Goal: Task Accomplishment & Management: Complete application form

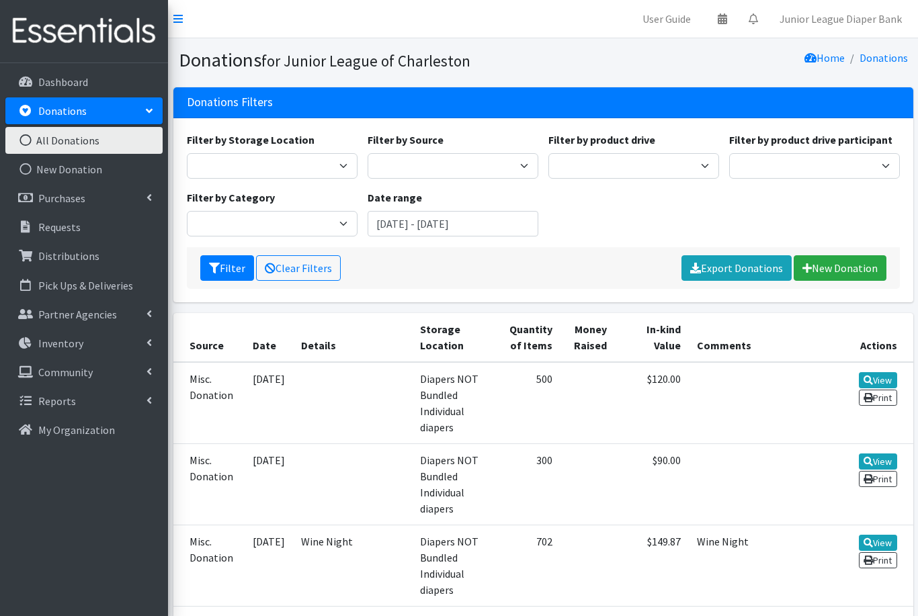
scroll to position [72, 0]
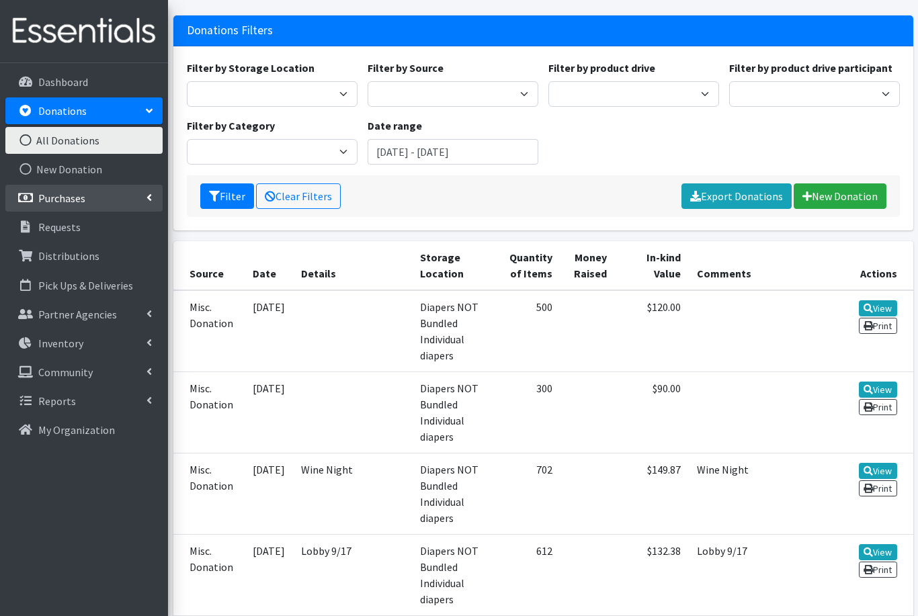
click at [71, 194] on p "Purchases" at bounding box center [61, 198] width 47 height 13
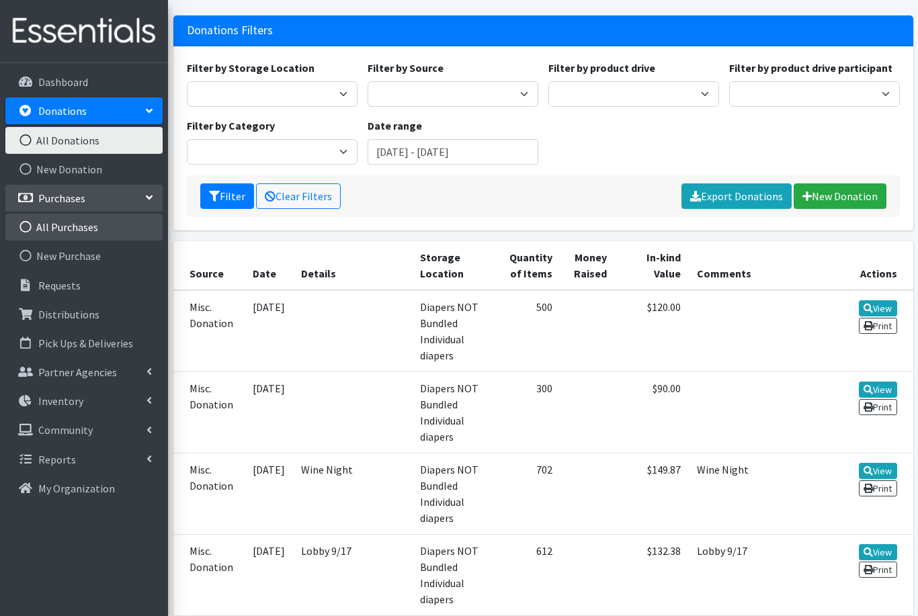
click at [60, 226] on link "All Purchases" at bounding box center [83, 227] width 157 height 27
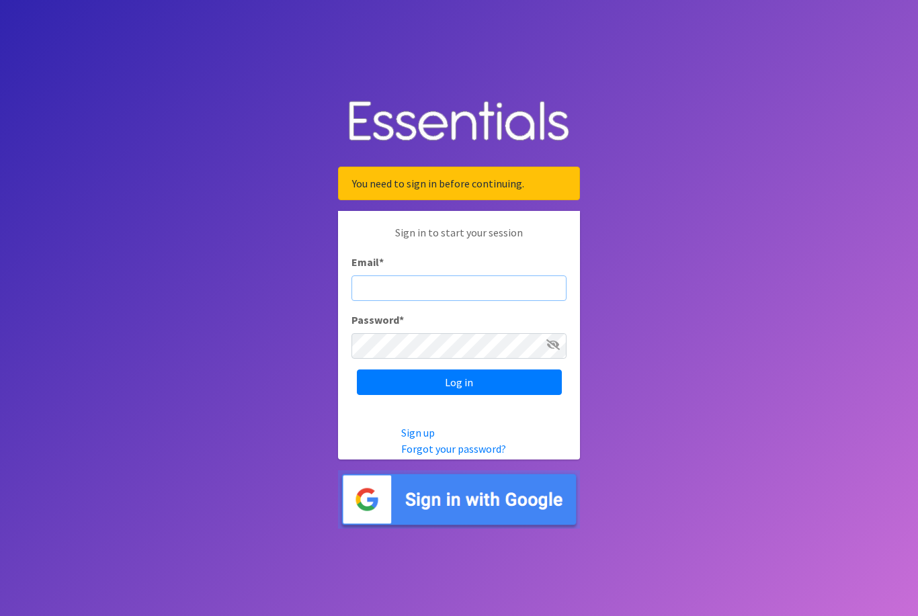
type input "[EMAIL_ADDRESS][DOMAIN_NAME]"
click at [459, 395] on input "Log in" at bounding box center [459, 383] width 205 height 26
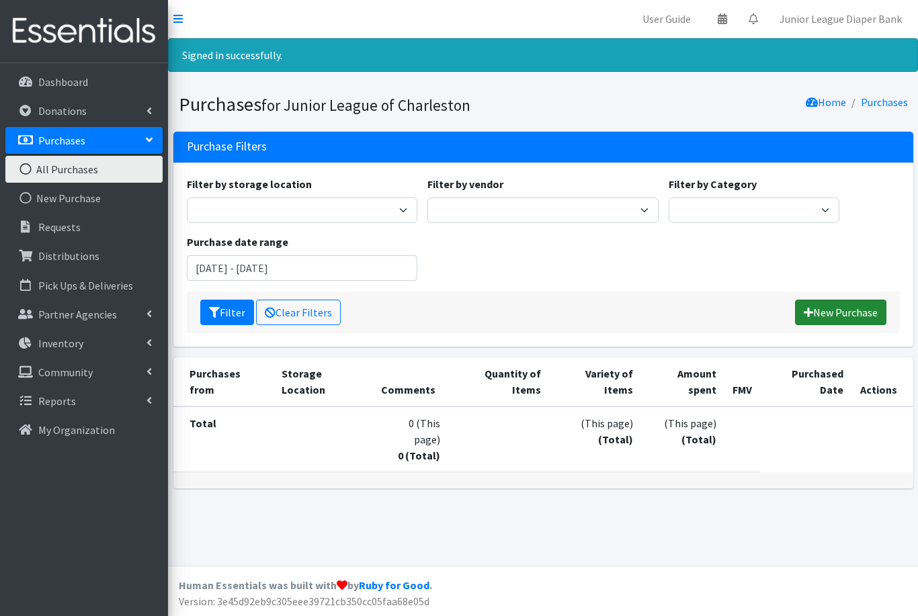
click at [828, 314] on link "New Purchase" at bounding box center [840, 313] width 91 height 26
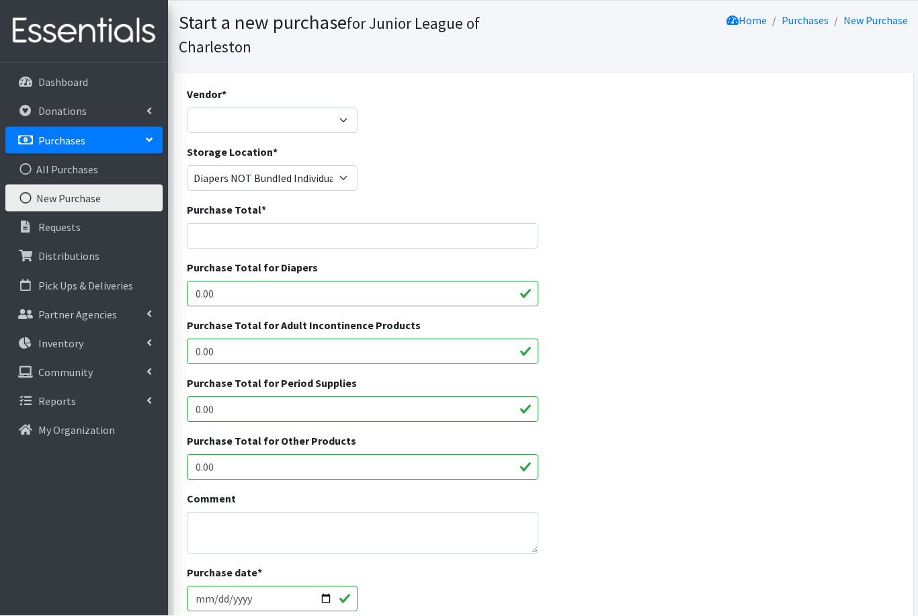
scroll to position [38, 0]
click at [329, 116] on select "Aeroflow Urology - Amy Jenkins POC Amazon BJ's Costco - West Ashley JSL Partner…" at bounding box center [272, 120] width 171 height 26
select select "282"
click at [220, 236] on input "Purchase Total *" at bounding box center [362, 235] width 351 height 26
type input "107.63"
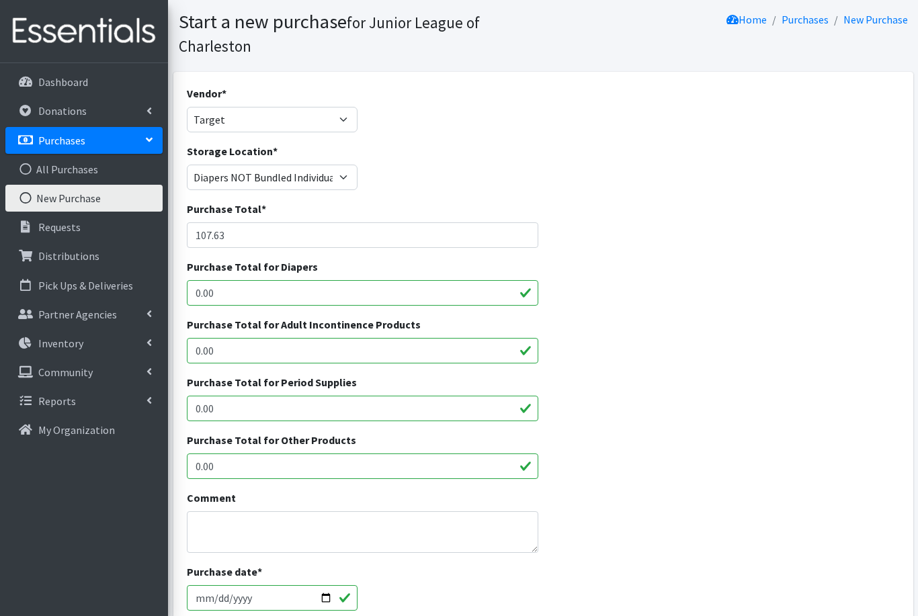
click at [464, 297] on input "0.00" at bounding box center [362, 293] width 351 height 26
type input "0"
type input "107.63"
click at [653, 348] on div "Purchase Total for Adult Incontinence Products 0.00" at bounding box center [542, 345] width 723 height 58
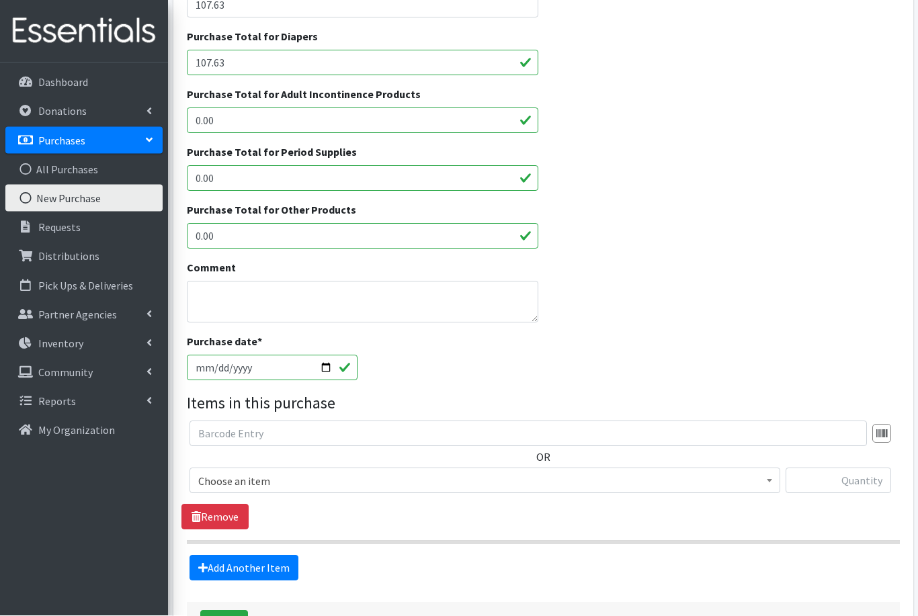
scroll to position [327, 0]
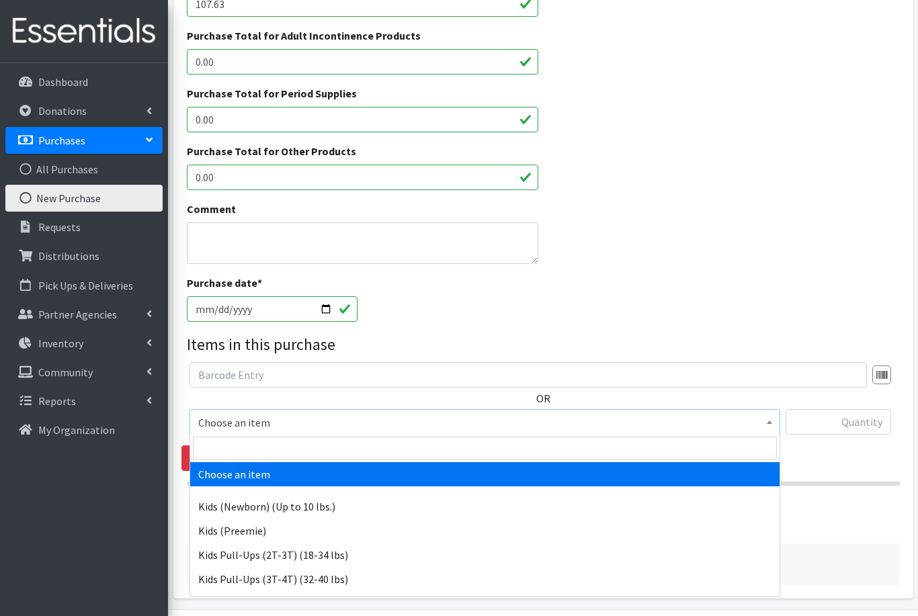
click at [254, 421] on span "Choose an item" at bounding box center [484, 422] width 573 height 19
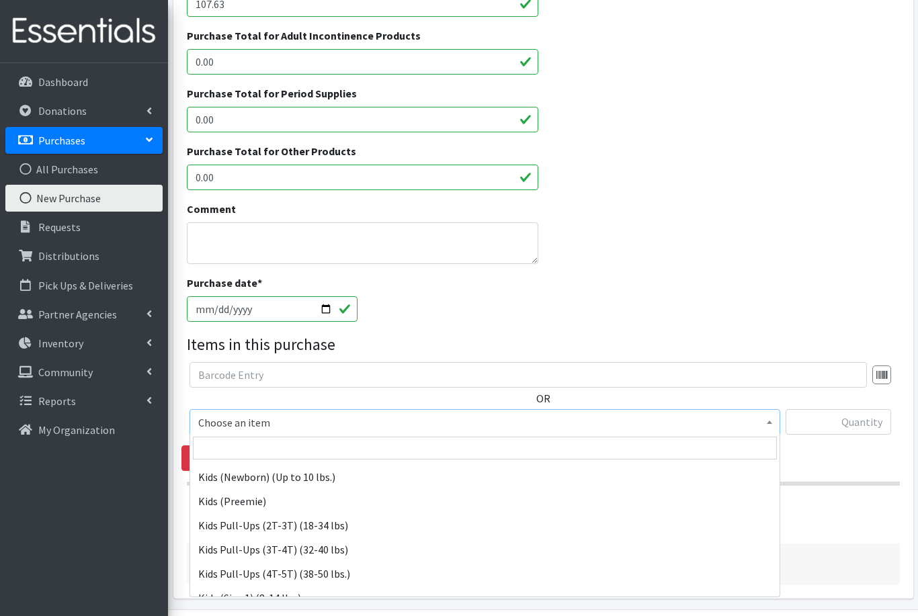
scroll to position [34, 0]
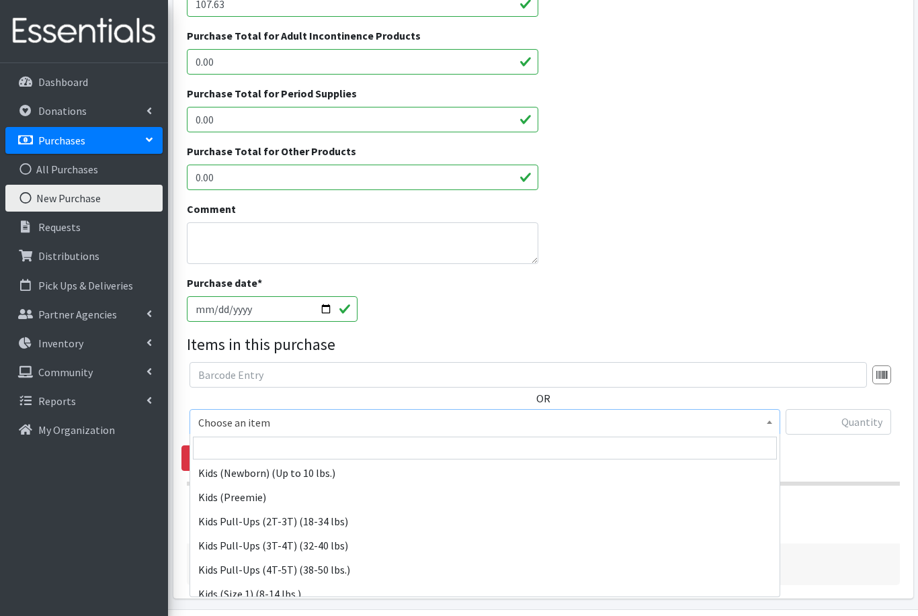
select select "564"
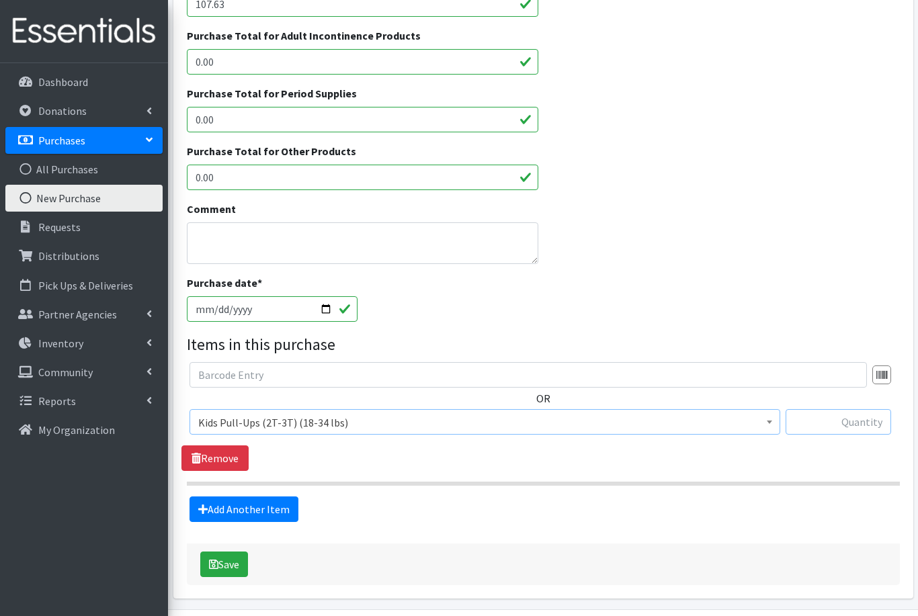
click at [837, 423] on input "text" at bounding box center [837, 422] width 105 height 26
type input "74"
click at [265, 504] on link "Add Another Item" at bounding box center [243, 510] width 109 height 26
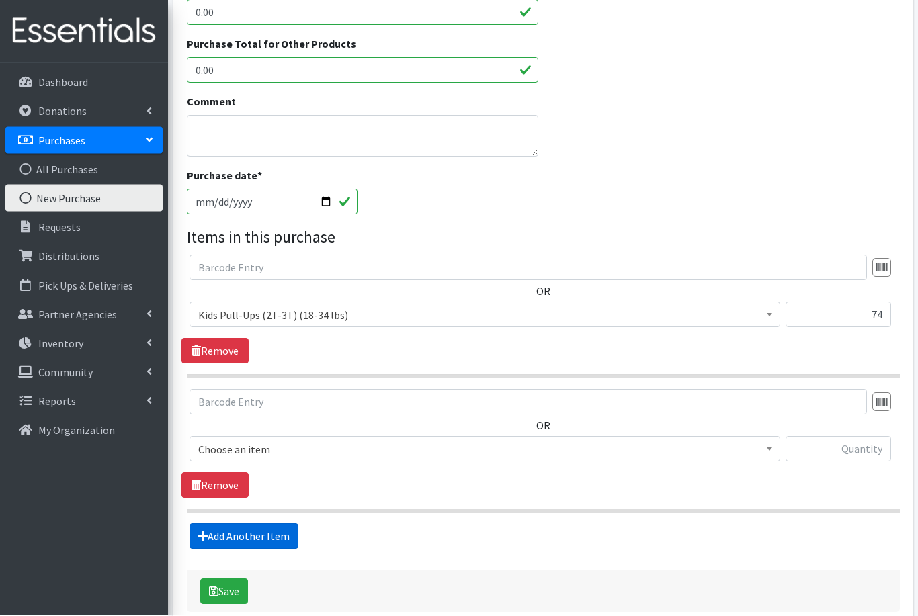
scroll to position [462, 0]
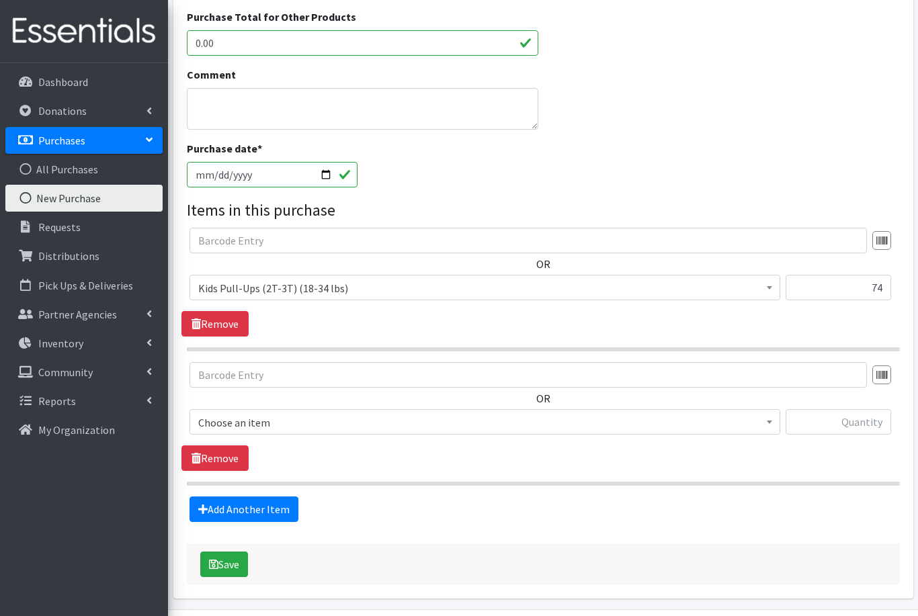
click at [323, 419] on span "Choose an item" at bounding box center [484, 422] width 573 height 19
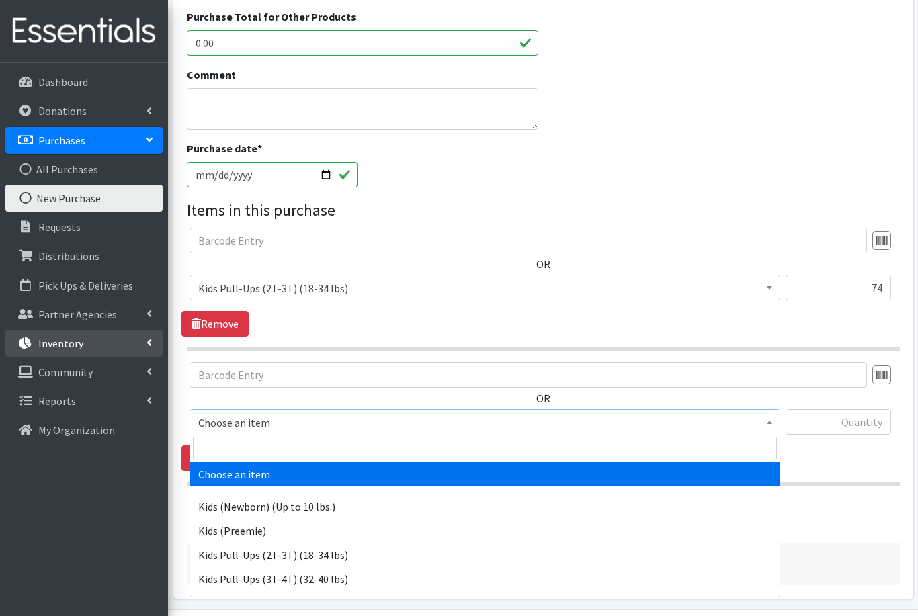
click at [49, 346] on p "Inventory" at bounding box center [60, 343] width 45 height 13
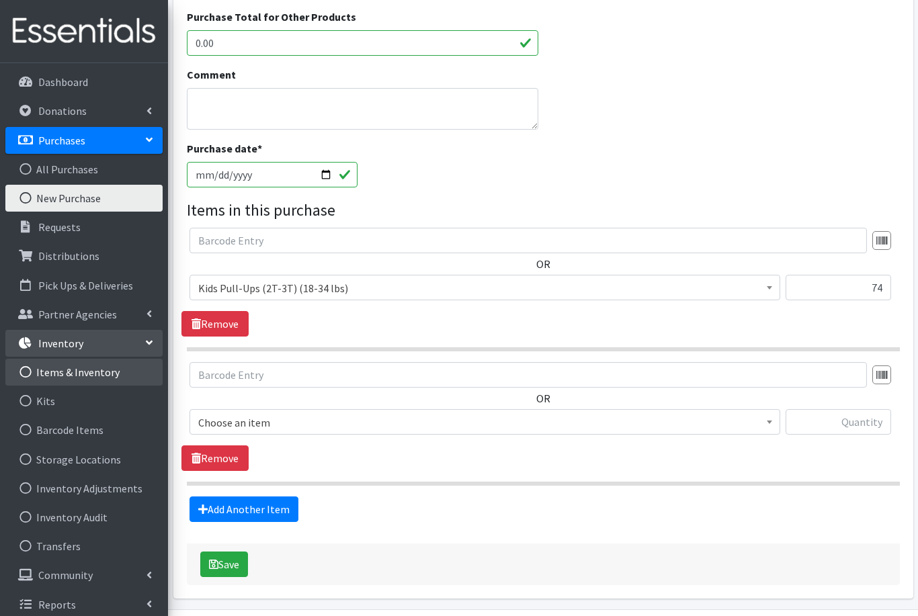
click at [77, 373] on link "Items & Inventory" at bounding box center [83, 372] width 157 height 27
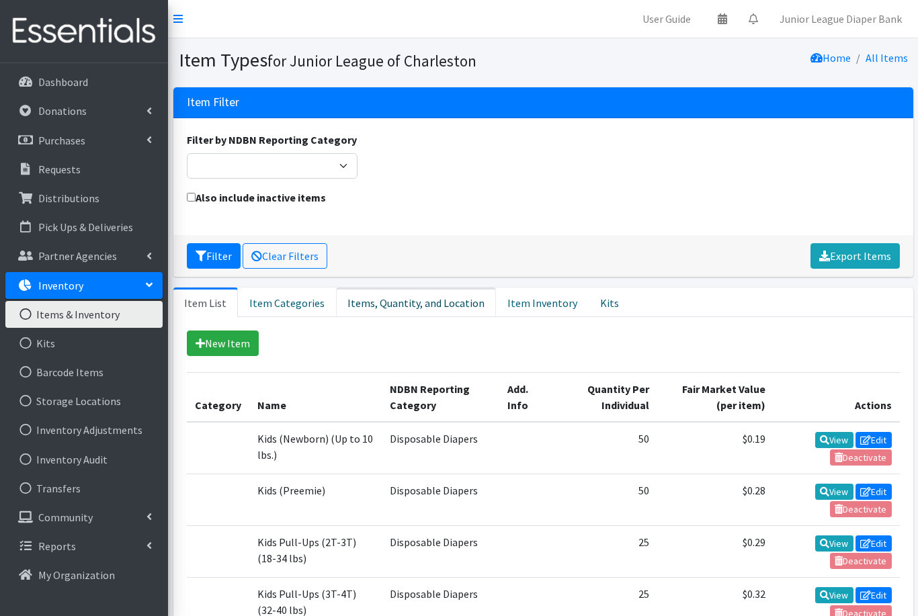
click at [415, 309] on link "Items, Quantity, and Location" at bounding box center [416, 303] width 160 height 30
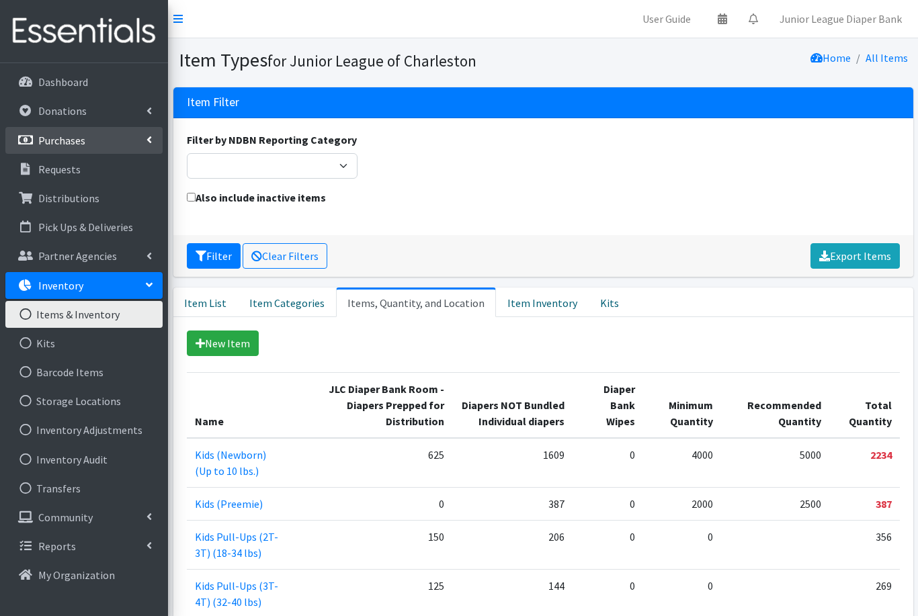
click at [55, 134] on p "Purchases" at bounding box center [61, 140] width 47 height 13
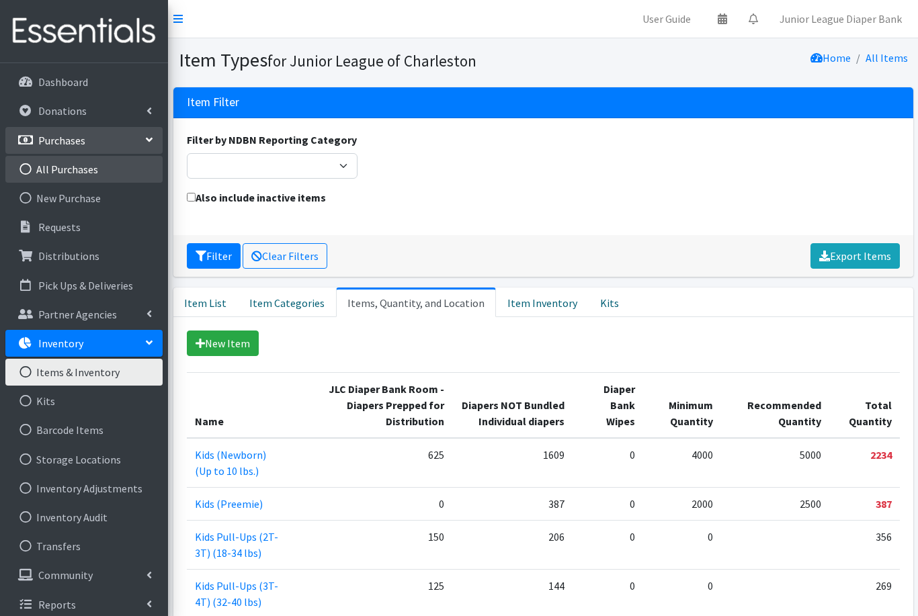
click at [69, 169] on link "All Purchases" at bounding box center [83, 169] width 157 height 27
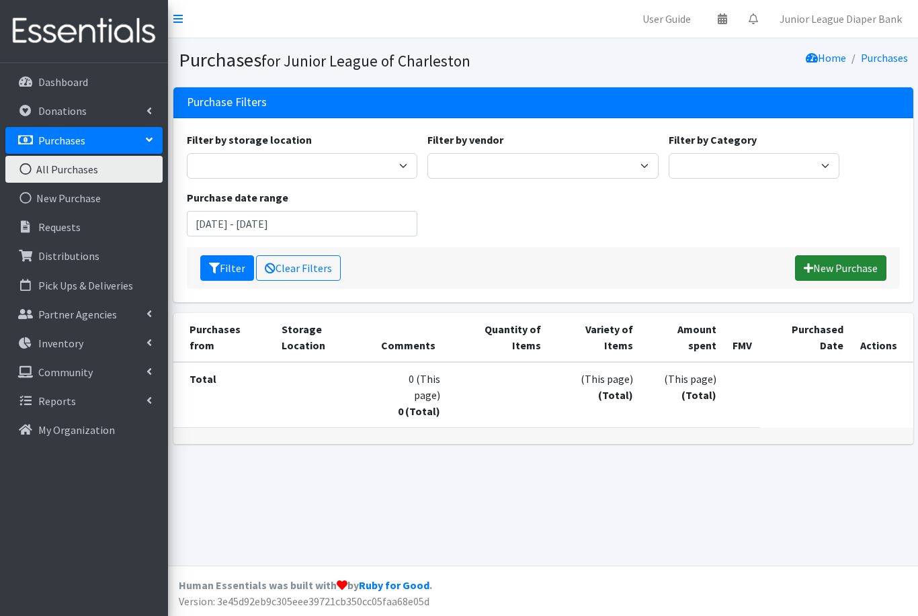
click at [836, 263] on link "New Purchase" at bounding box center [840, 268] width 91 height 26
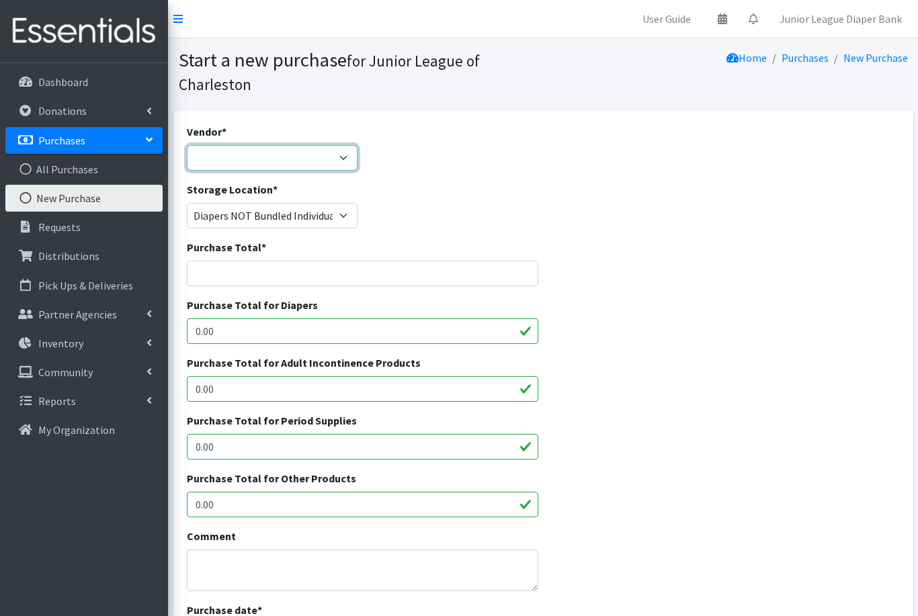
click at [306, 157] on select "Aeroflow Urology - [PERSON_NAME] POC Amazon BJ's Costco - [PERSON_NAME] JSL Par…" at bounding box center [272, 158] width 171 height 26
select select "282"
click at [270, 271] on input "Purchase Total *" at bounding box center [362, 274] width 351 height 26
type input "107.63"
click at [329, 328] on input "0.00" at bounding box center [362, 331] width 351 height 26
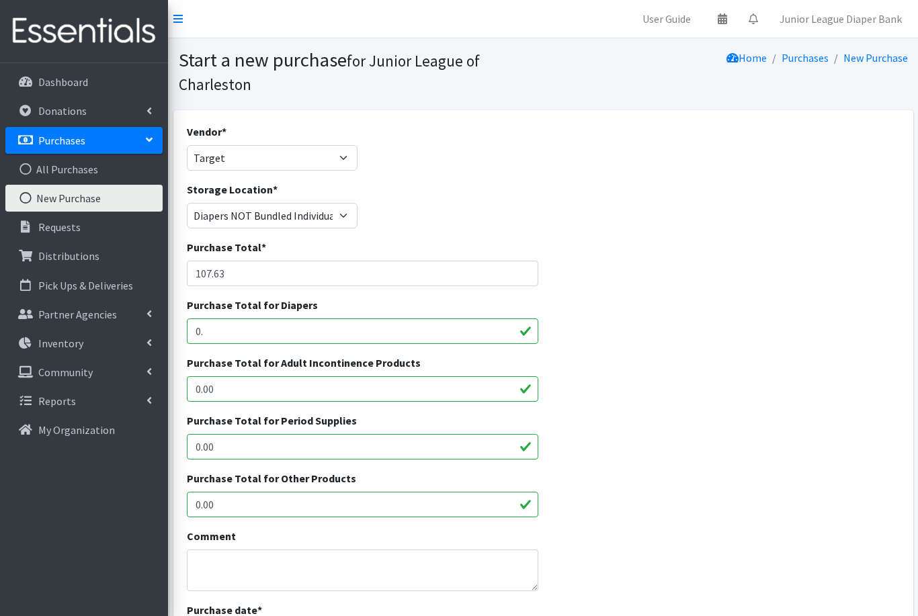
type input "0"
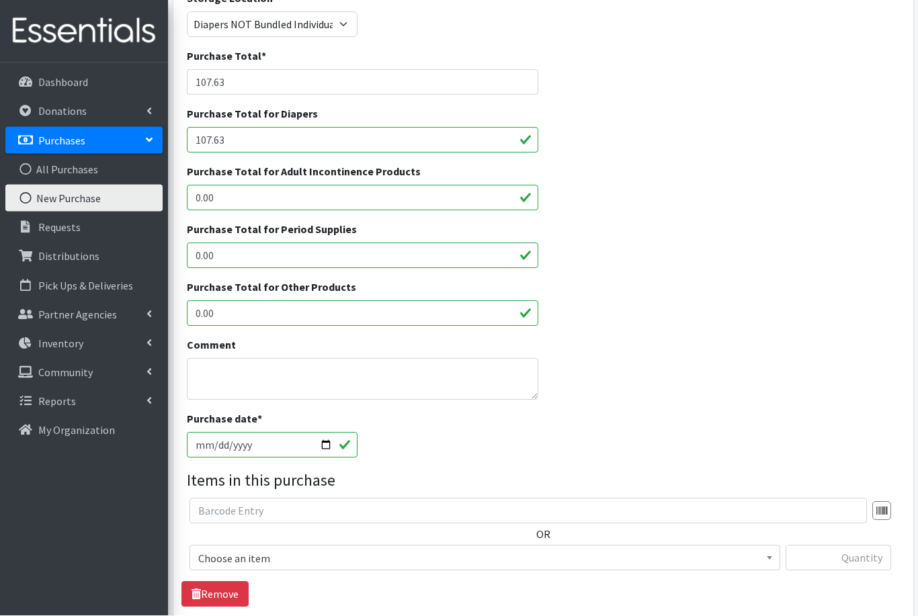
scroll to position [194, 0]
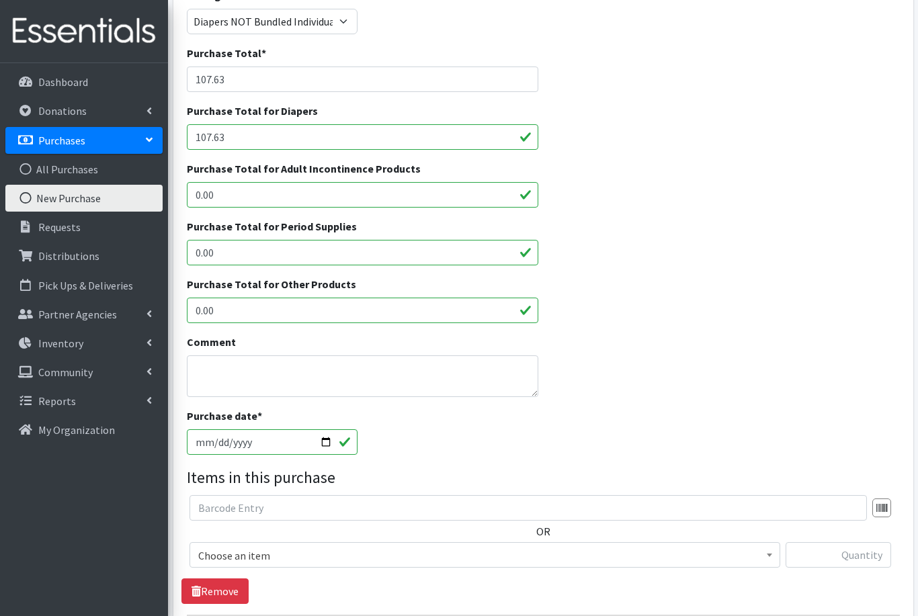
type input "107.63"
click at [294, 434] on input "2025-09-29" at bounding box center [272, 442] width 171 height 26
type input "[DATE]"
click at [338, 552] on span "Choose an item" at bounding box center [484, 555] width 573 height 19
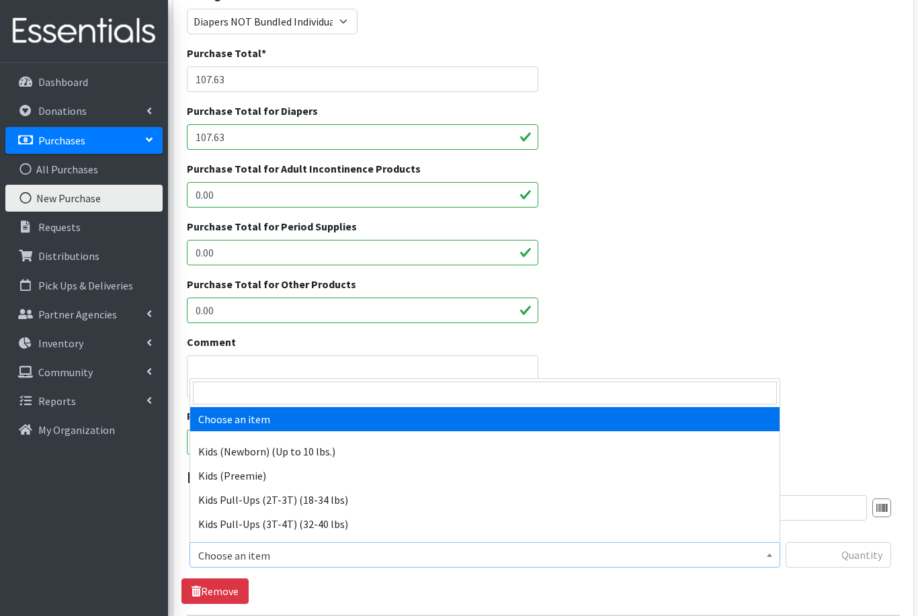
select select "564"
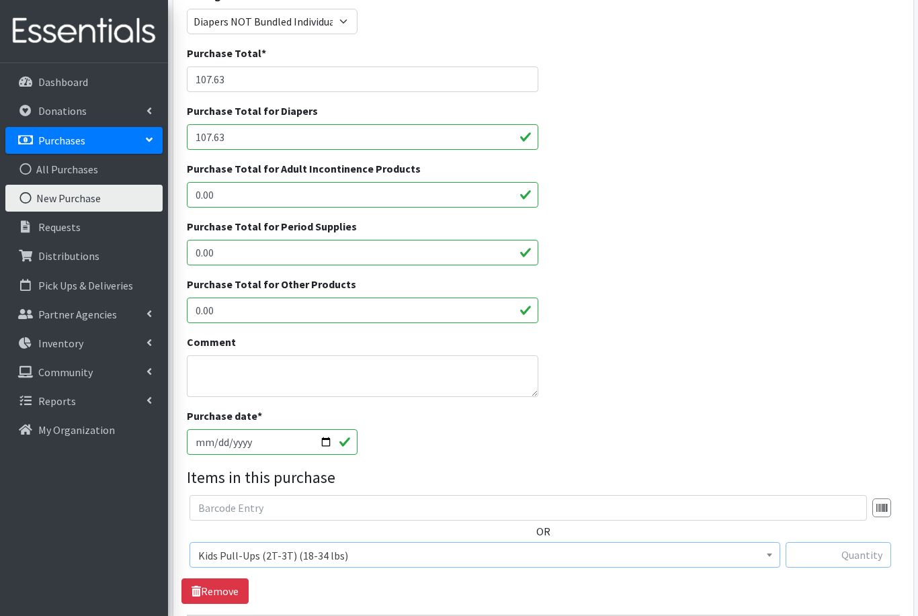
click at [831, 550] on input "text" at bounding box center [837, 555] width 105 height 26
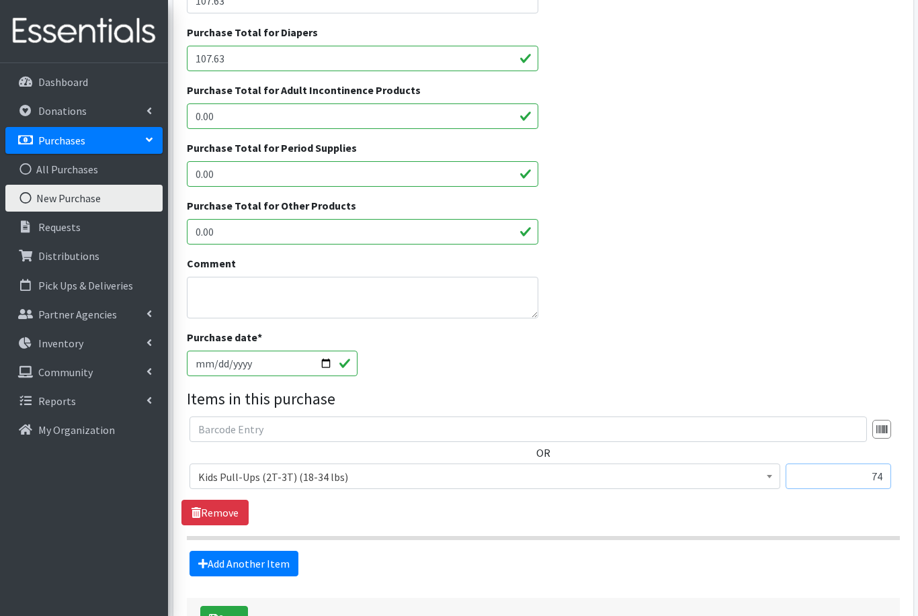
scroll to position [327, 0]
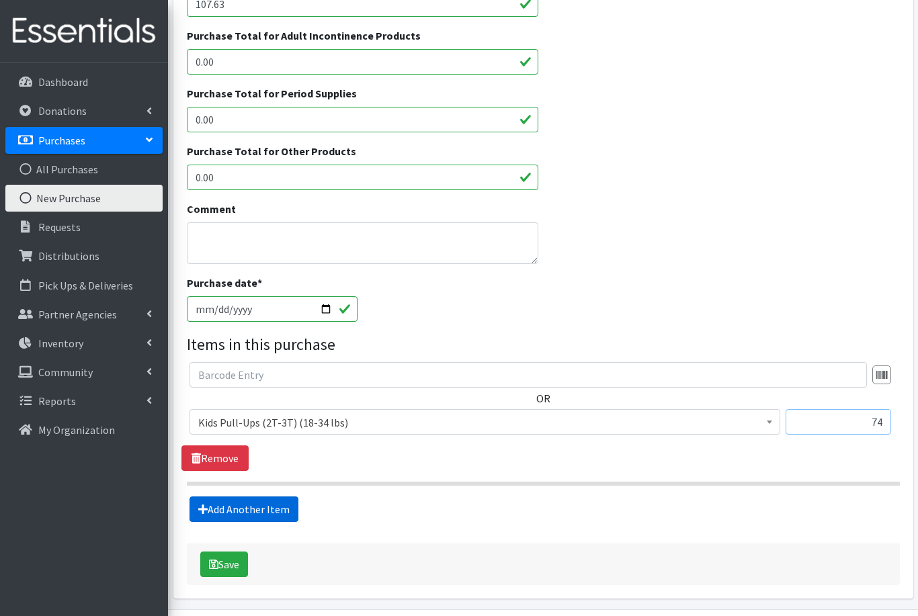
type input "74"
click at [262, 510] on link "Add Another Item" at bounding box center [243, 510] width 109 height 26
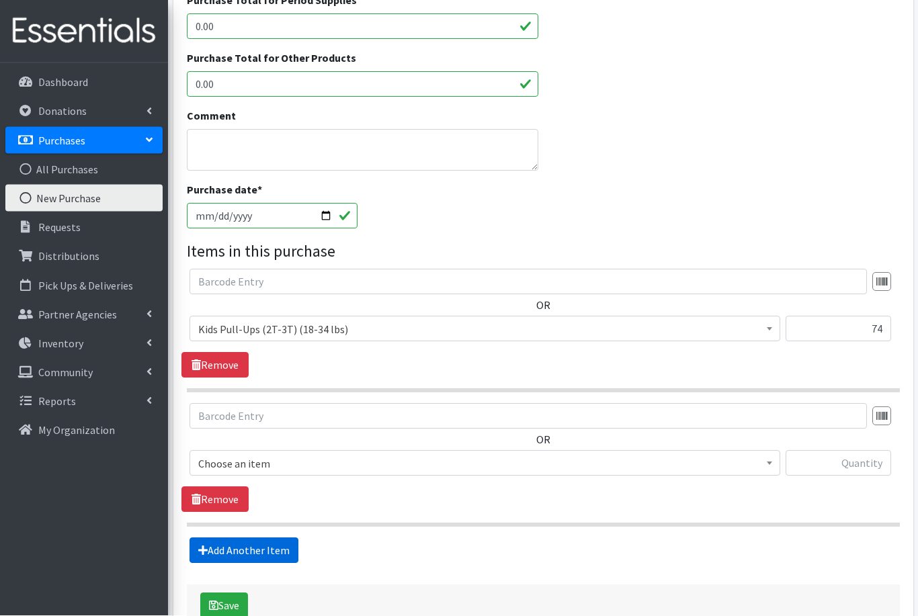
scroll to position [462, 0]
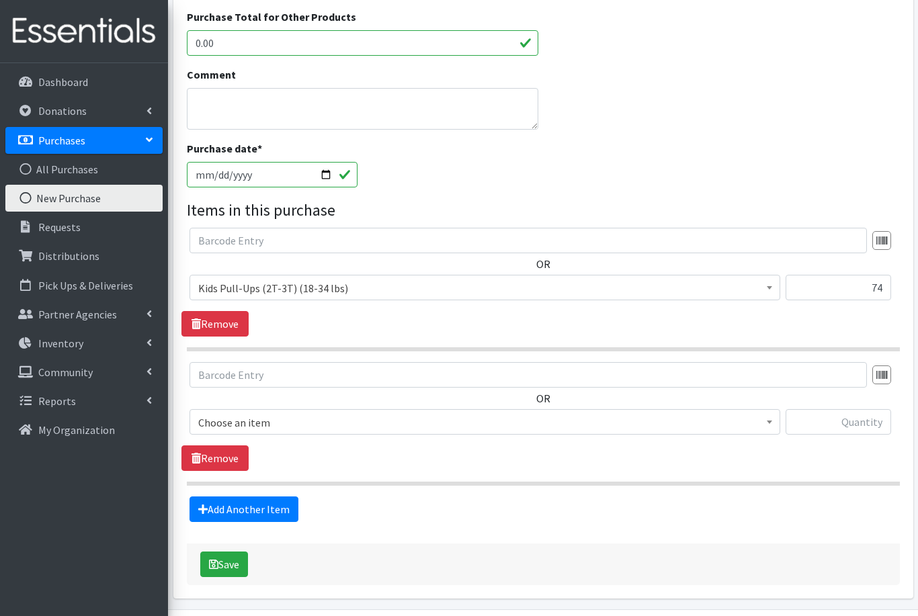
click at [310, 423] on span "Choose an item" at bounding box center [484, 422] width 573 height 19
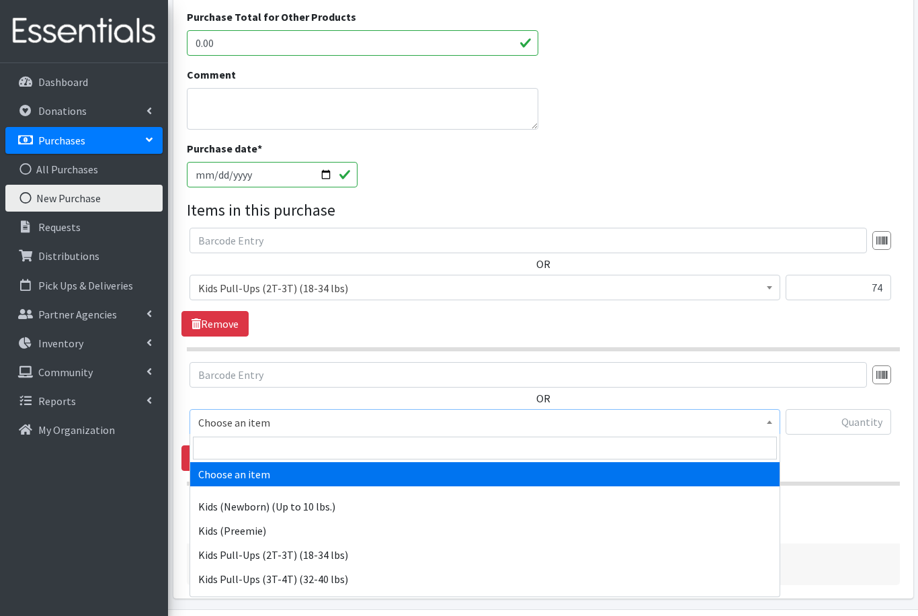
select select "565"
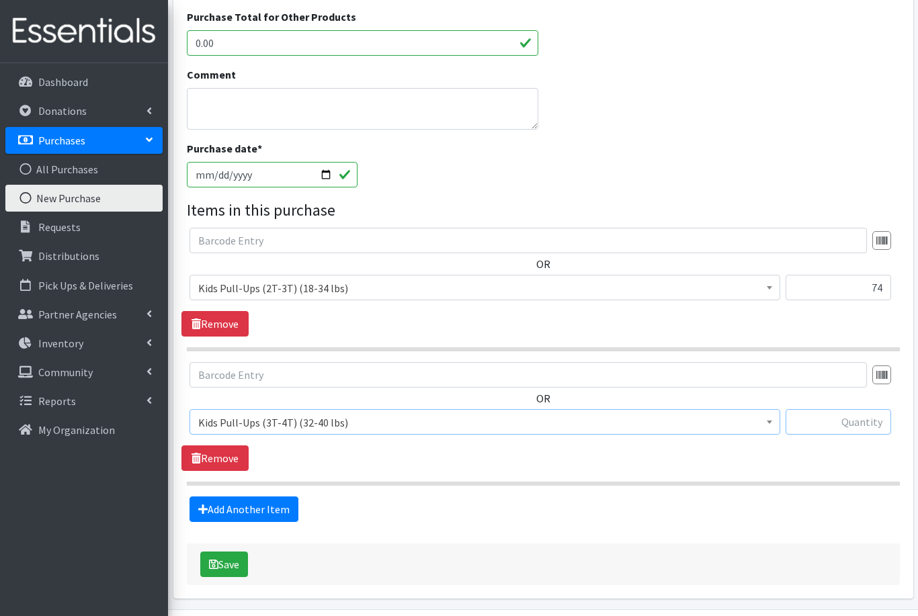
click at [845, 415] on input "text" at bounding box center [837, 422] width 105 height 26
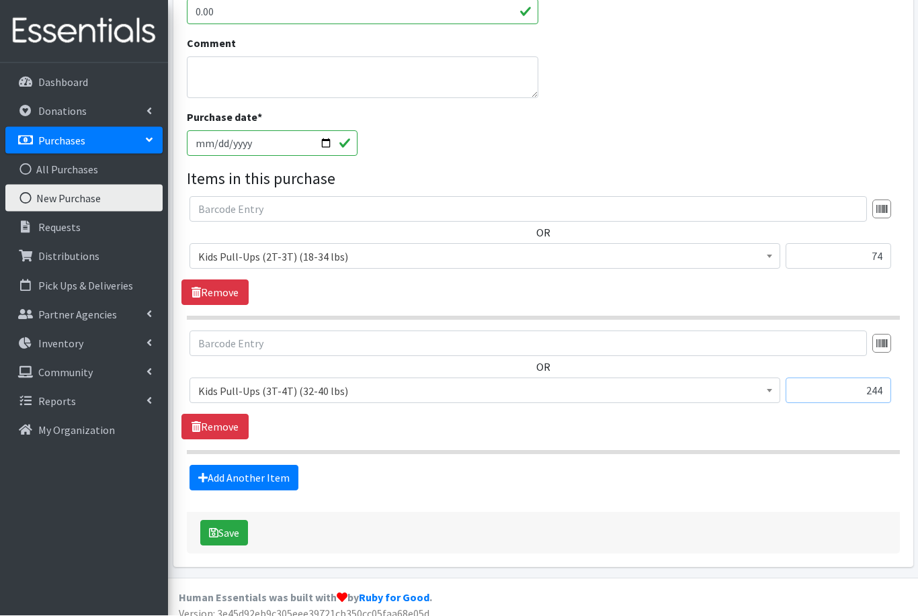
scroll to position [505, 0]
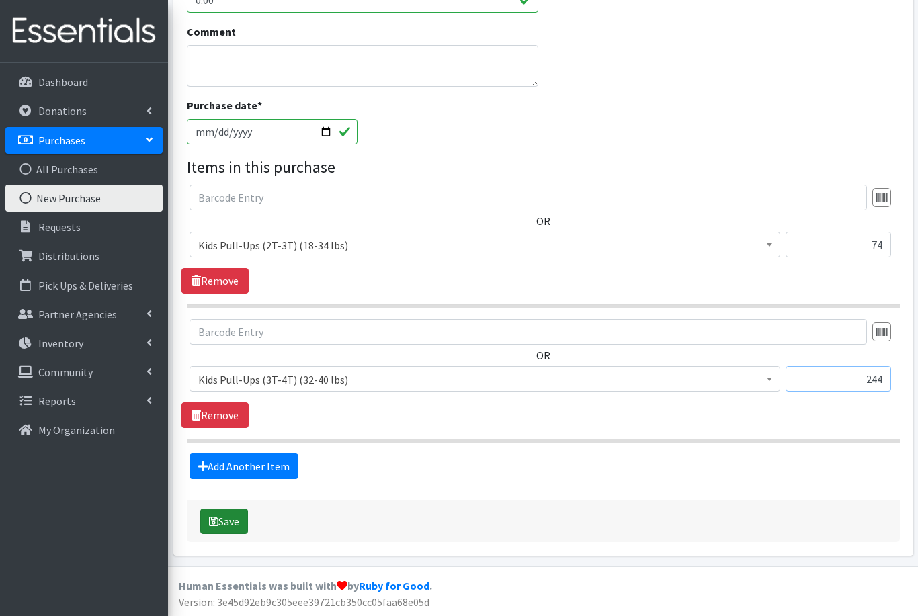
type input "244"
click at [226, 518] on button "Save" at bounding box center [224, 522] width 48 height 26
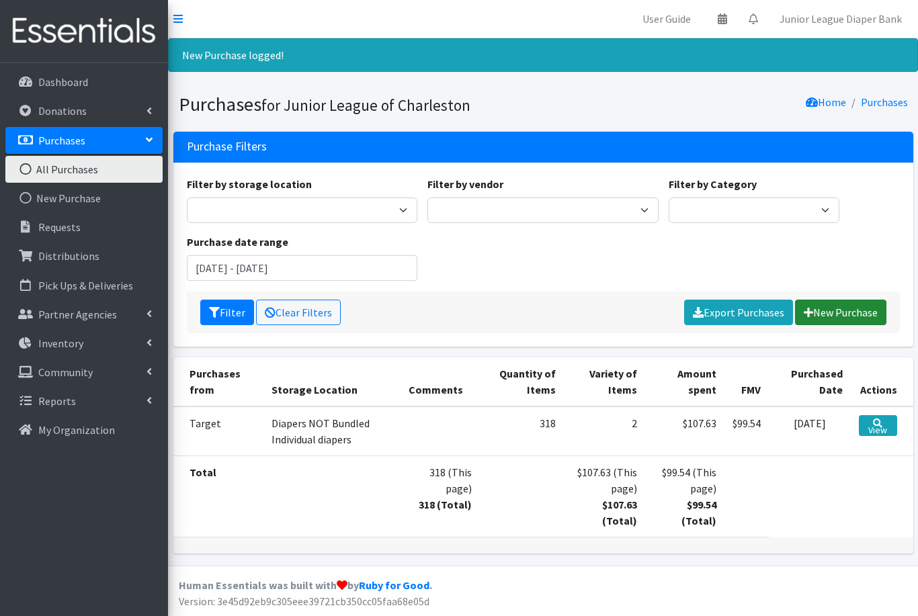
click at [828, 312] on link "New Purchase" at bounding box center [840, 313] width 91 height 26
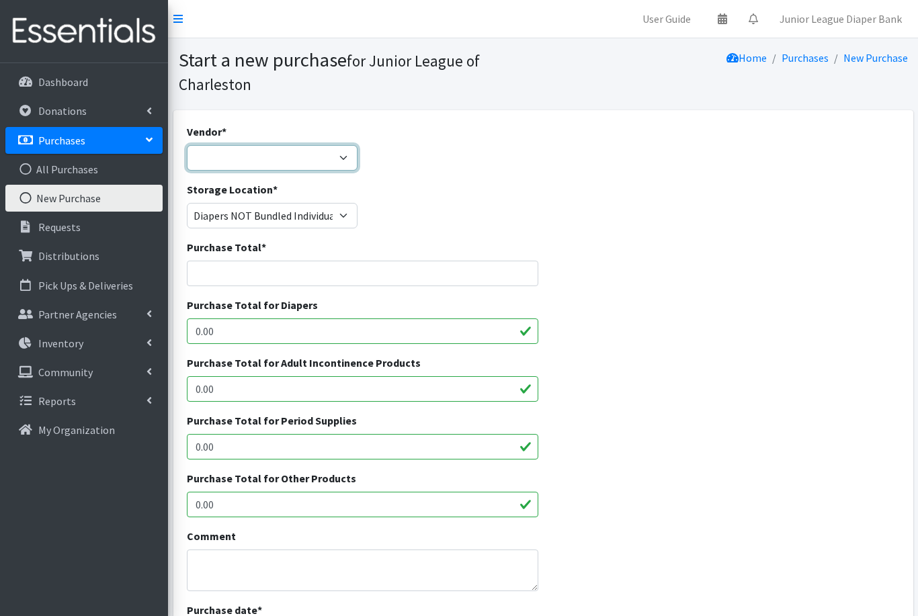
click at [314, 150] on select "Aeroflow Urology - [PERSON_NAME] POC Amazon BJ's Costco - [PERSON_NAME] JSL Par…" at bounding box center [272, 158] width 171 height 26
select select "80"
click at [280, 274] on input "Purchase Total *" at bounding box center [362, 274] width 351 height 26
type input "110.94"
click at [272, 338] on input "0.00" at bounding box center [362, 331] width 351 height 26
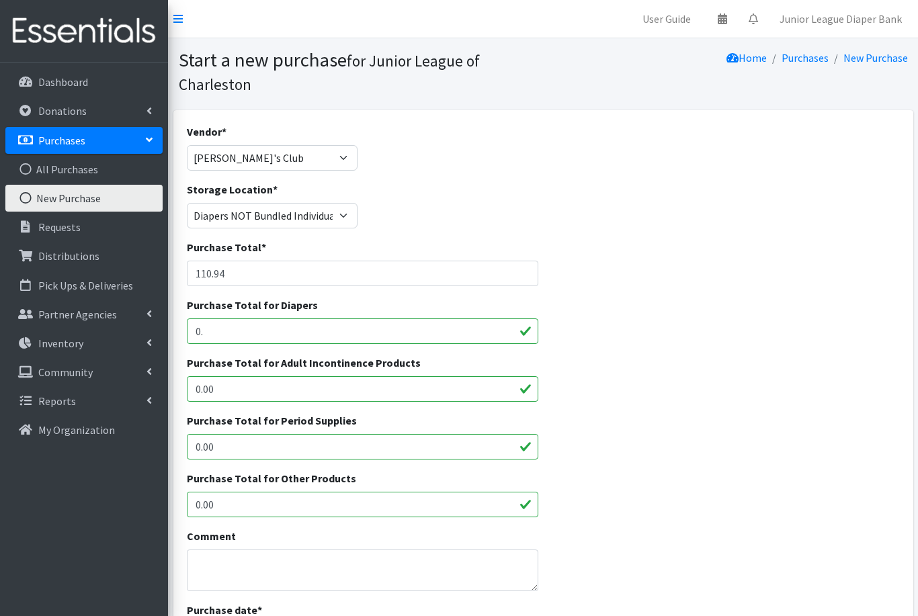
type input "0"
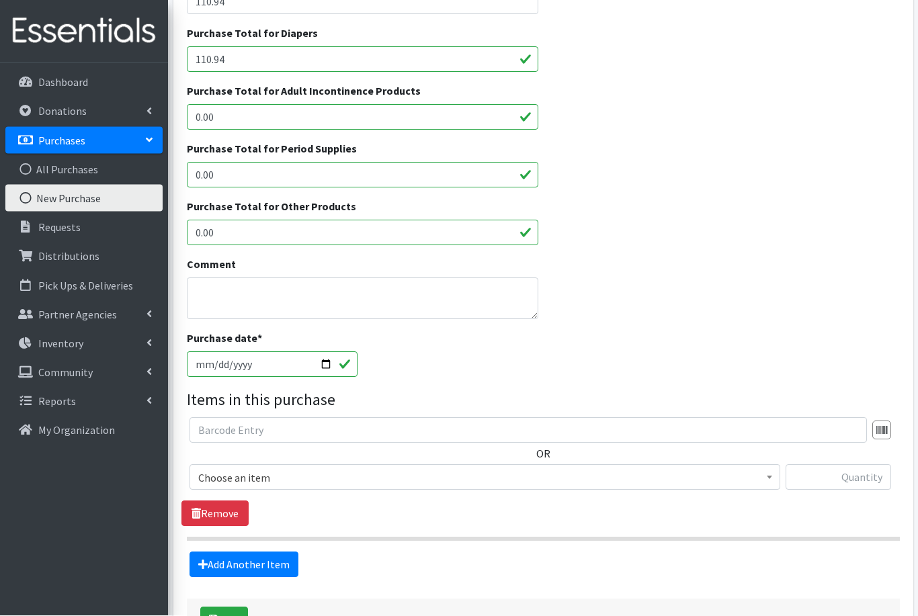
scroll to position [272, 0]
type input "110.94"
click at [270, 360] on input "2025-09-29" at bounding box center [272, 364] width 171 height 26
type input "[DATE]"
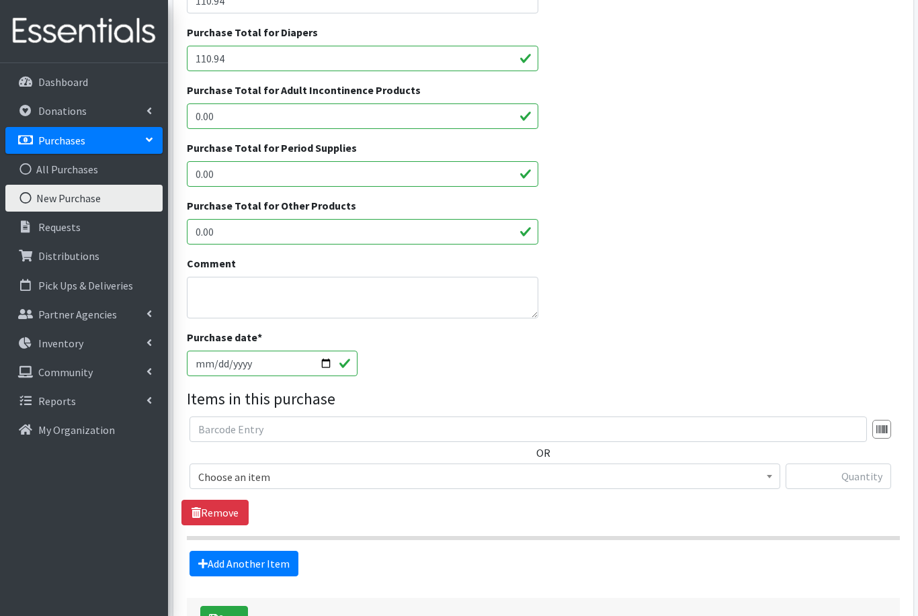
click at [286, 478] on span "Choose an item" at bounding box center [484, 477] width 573 height 19
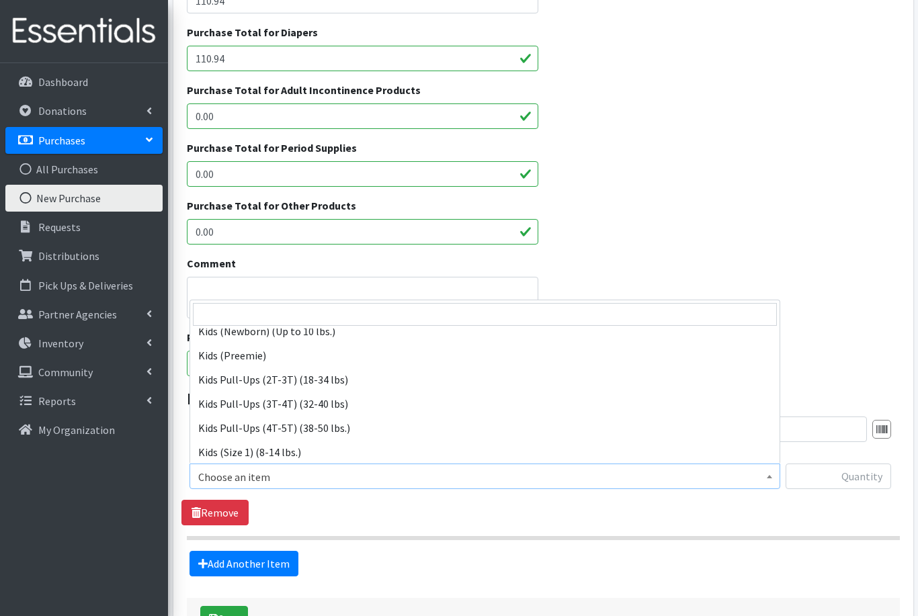
scroll to position [44, 0]
select select "566"
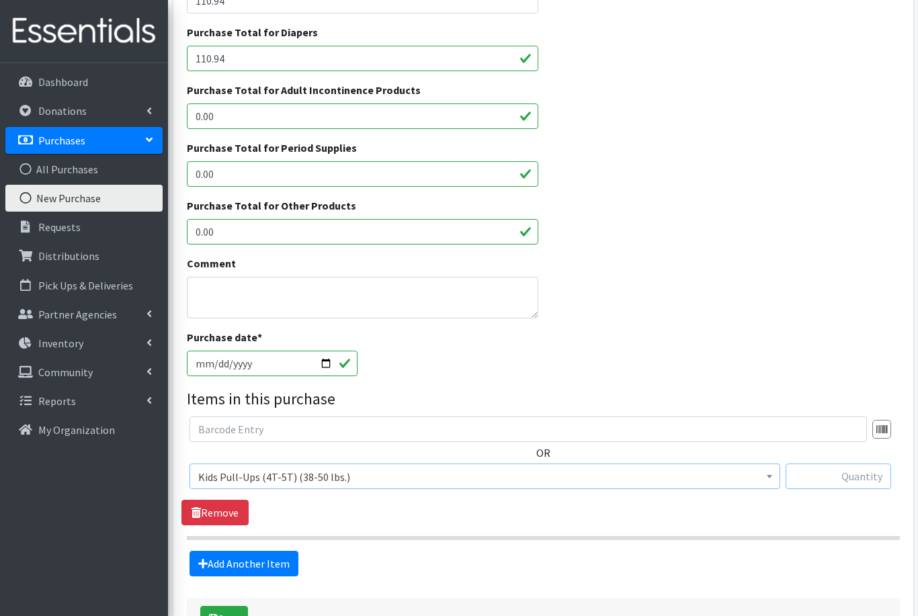
click at [847, 478] on input "text" at bounding box center [837, 477] width 105 height 26
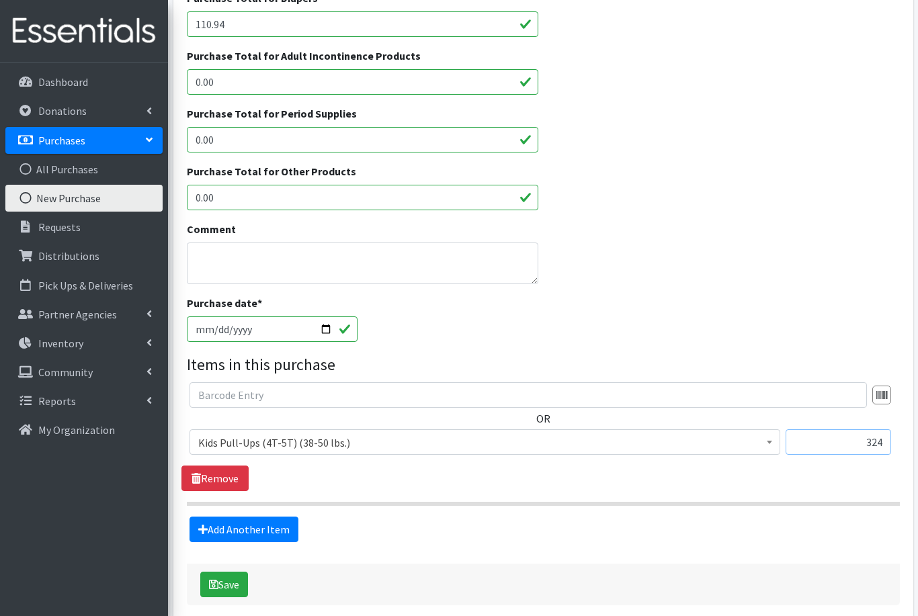
scroll to position [309, 0]
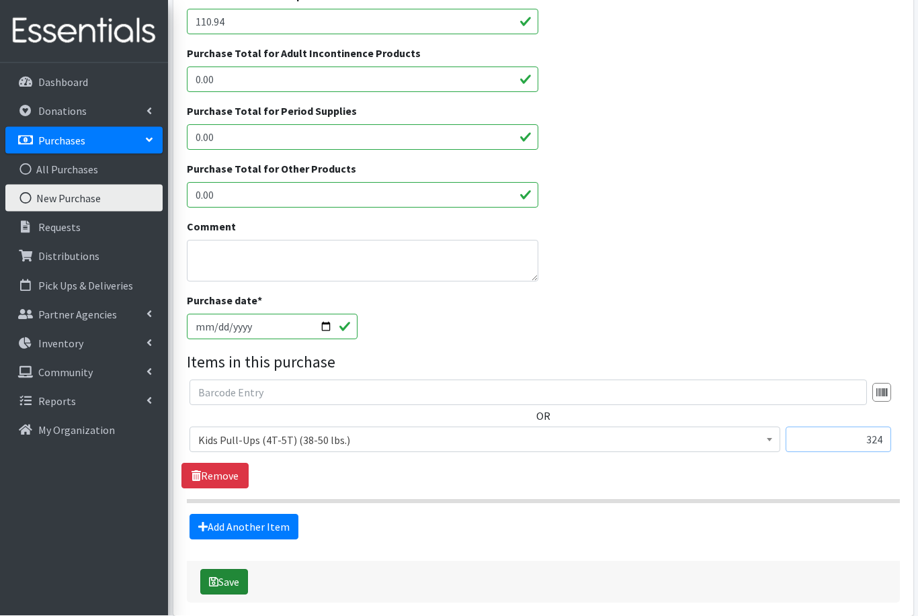
type input "324"
click at [238, 591] on button "Save" at bounding box center [224, 583] width 48 height 26
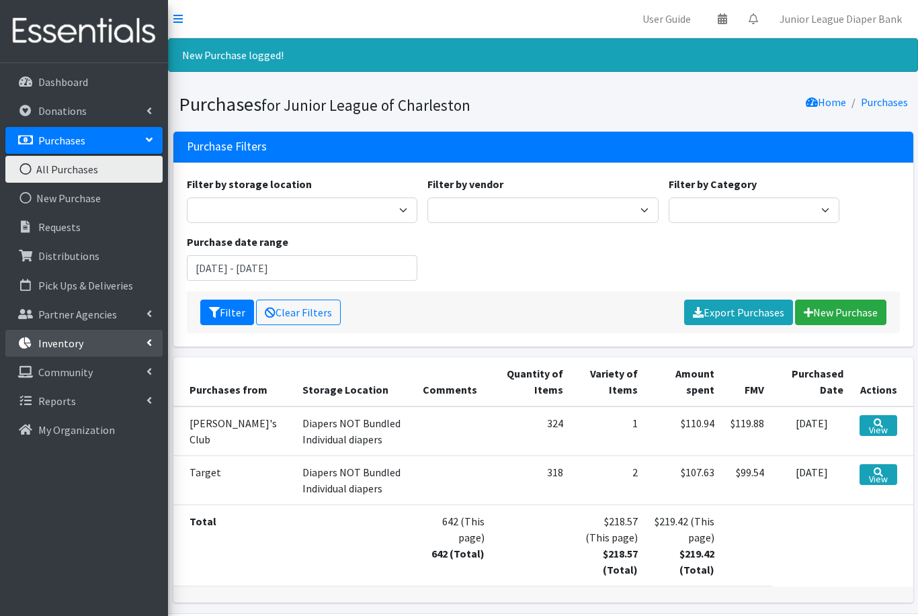
click at [52, 347] on p "Inventory" at bounding box center [60, 343] width 45 height 13
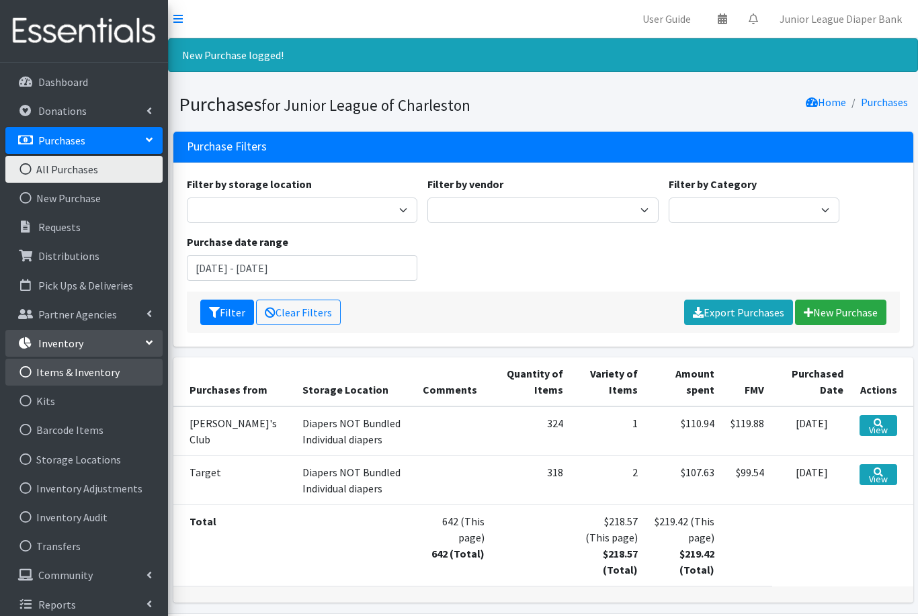
click at [58, 372] on link "Items & Inventory" at bounding box center [83, 372] width 157 height 27
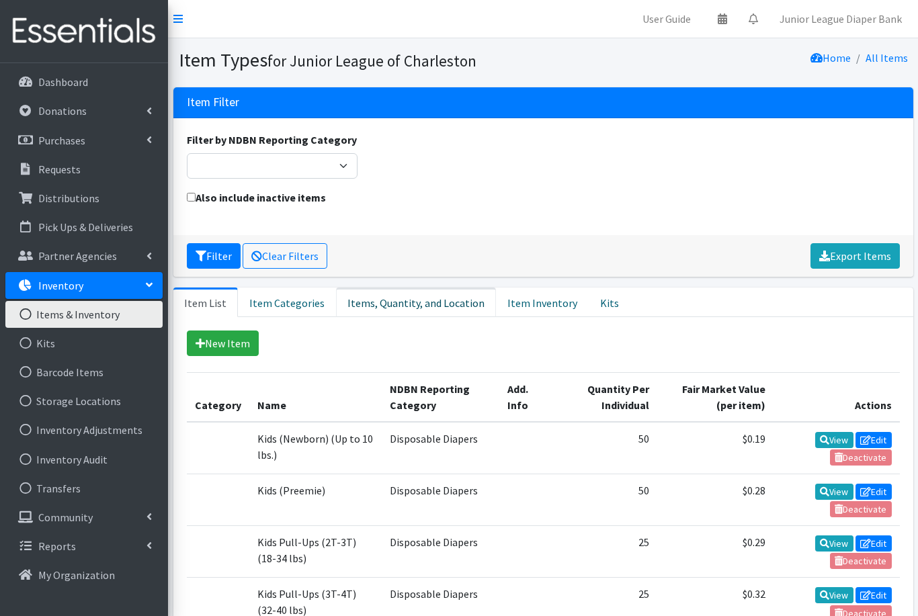
click at [394, 312] on link "Items, Quantity, and Location" at bounding box center [416, 303] width 160 height 30
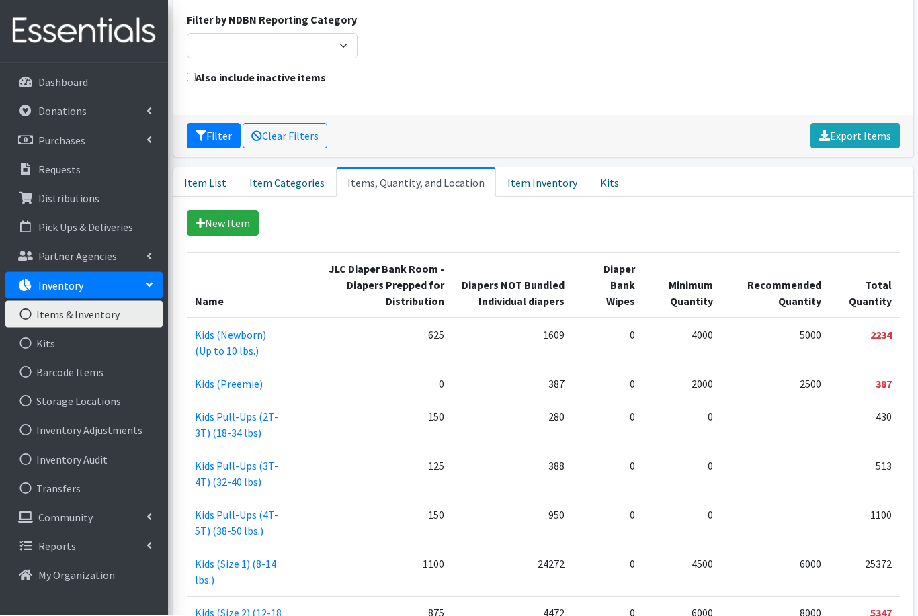
scroll to position [128, 0]
